Goal: Use online tool/utility: Utilize a website feature to perform a specific function

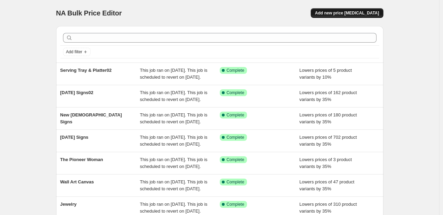
click at [370, 14] on span "Add new price change job" at bounding box center [347, 13] width 64 height 6
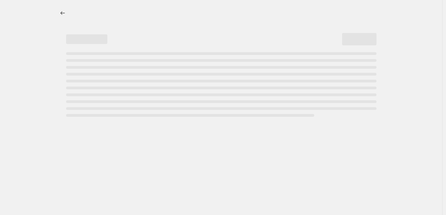
select select "percentage"
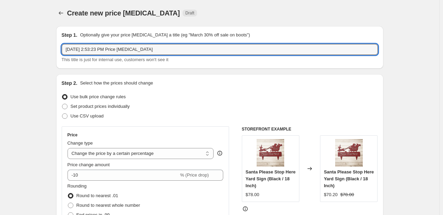
drag, startPoint x: 178, startPoint y: 47, endPoint x: 62, endPoint y: 50, distance: 115.3
click at [59, 48] on div "Step 1. Optionally give your price change job a title (eg "March 30% off sale o…" at bounding box center [219, 47] width 327 height 43
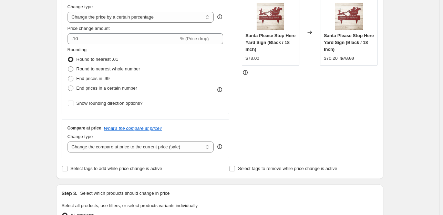
scroll to position [133, 0]
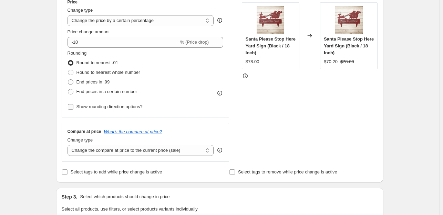
type input "Sweatshirt02"
click at [73, 108] on input "Show rounding direction options?" at bounding box center [71, 107] width 6 height 6
checkbox input "true"
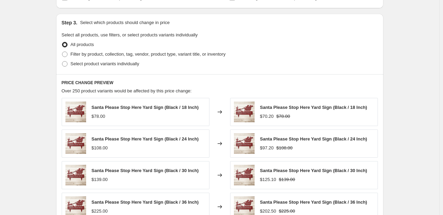
scroll to position [343, 0]
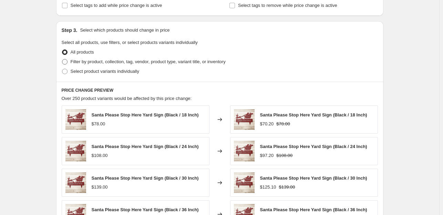
click at [67, 62] on span at bounding box center [65, 62] width 6 height 6
click at [62, 60] on input "Filter by product, collection, tag, vendor, product type, variant title, or inv…" at bounding box center [62, 59] width 0 height 0
radio input "true"
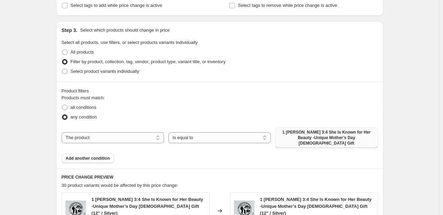
click at [357, 134] on span "1 Peter 3:4 She Is Known for Her Beauty -Unique Mother’s Day Christian Gift" at bounding box center [326, 138] width 94 height 17
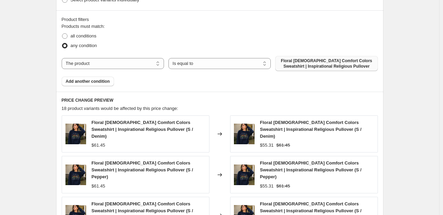
scroll to position [417, 0]
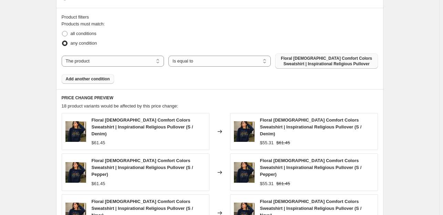
click at [85, 81] on span "Add another condition" at bounding box center [88, 79] width 44 height 6
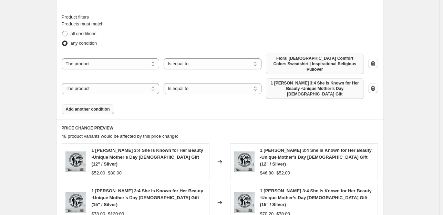
click at [305, 84] on span "1 Peter 3:4 She Is Known for Her Beauty -Unique Mother’s Day Christian Gift" at bounding box center [315, 89] width 90 height 17
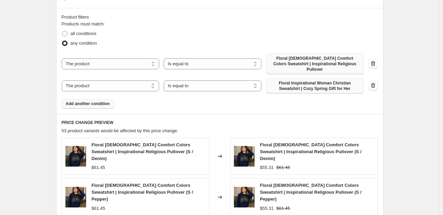
click at [95, 101] on button "Add another condition" at bounding box center [88, 104] width 52 height 10
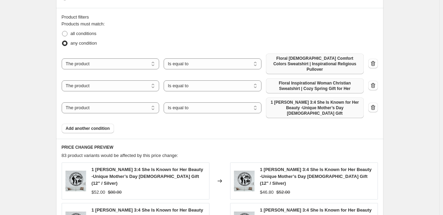
click at [319, 102] on span "1 Peter 3:4 She Is Known for Her Beauty -Unique Mother’s Day Christian Gift" at bounding box center [315, 108] width 90 height 17
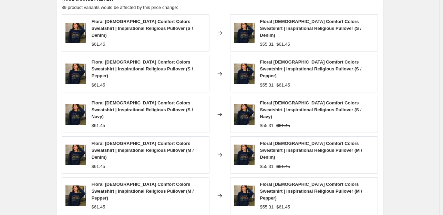
scroll to position [646, 0]
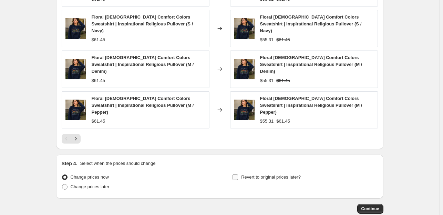
click at [238, 175] on input "Revert to original prices later?" at bounding box center [235, 178] width 6 height 6
checkbox input "true"
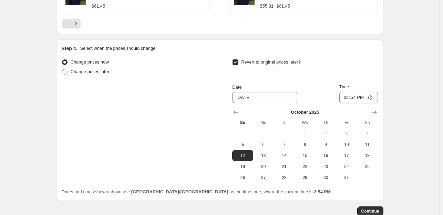
scroll to position [763, 0]
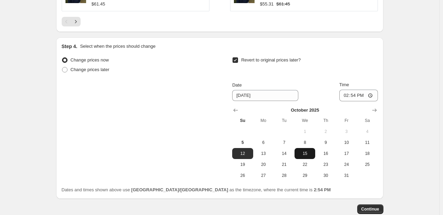
click at [306, 151] on span "15" at bounding box center [304, 154] width 15 height 6
type input "10/15/2025"
click at [379, 207] on span "Continue" at bounding box center [370, 210] width 18 height 6
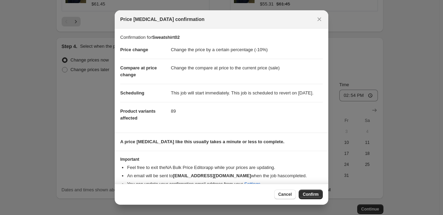
scroll to position [17, 0]
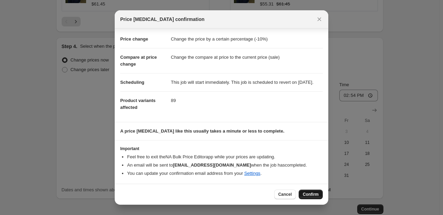
click at [314, 194] on span "Confirm" at bounding box center [311, 195] width 16 height 6
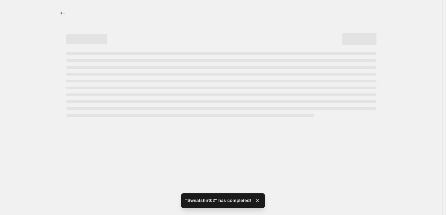
select select "percentage"
